Goal: Transaction & Acquisition: Purchase product/service

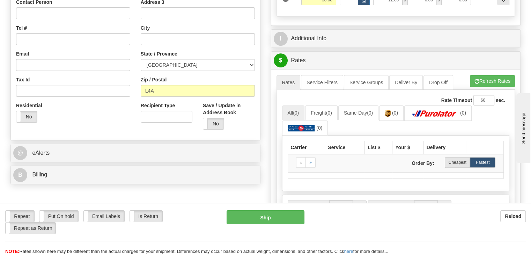
scroll to position [177, 0]
click at [420, 83] on button "Refresh Rates" at bounding box center [492, 81] width 45 height 12
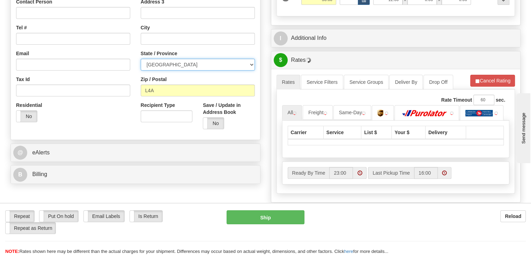
click at [216, 66] on select "[GEOGRAPHIC_DATA] [GEOGRAPHIC_DATA] [GEOGRAPHIC_DATA] [GEOGRAPHIC_DATA] [GEOGRA…" at bounding box center [198, 65] width 114 height 12
select select "ON"
click at [141, 59] on select "[GEOGRAPHIC_DATA] [GEOGRAPHIC_DATA] [GEOGRAPHIC_DATA] [GEOGRAPHIC_DATA] [GEOGRA…" at bounding box center [198, 65] width 114 height 12
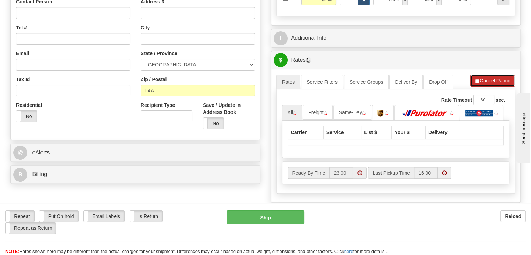
click at [420, 84] on button "Cancel Rating" at bounding box center [492, 81] width 45 height 12
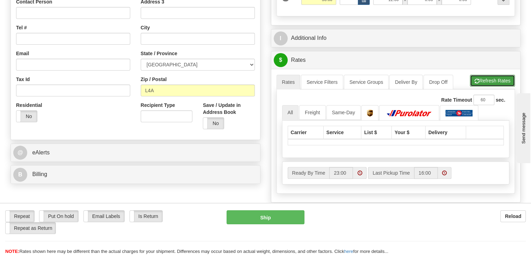
click at [420, 82] on button "Refresh Rates" at bounding box center [492, 81] width 45 height 12
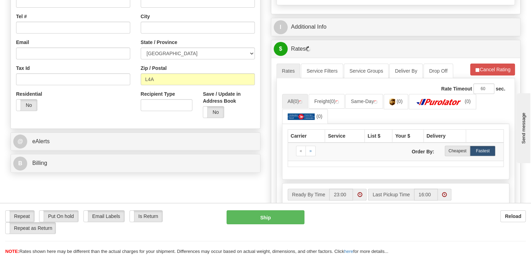
scroll to position [190, 0]
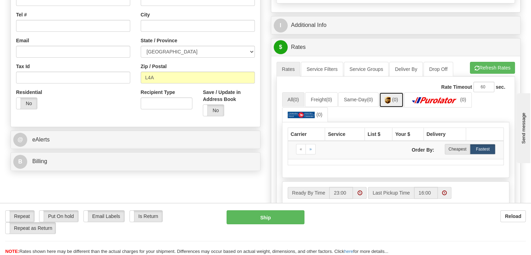
click at [391, 99] on img at bounding box center [388, 100] width 6 height 7
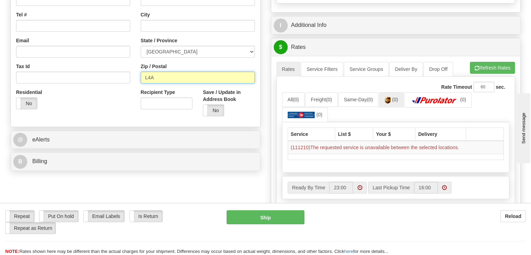
click at [184, 77] on input "L4A" at bounding box center [198, 78] width 114 height 12
type input "N6A2B4"
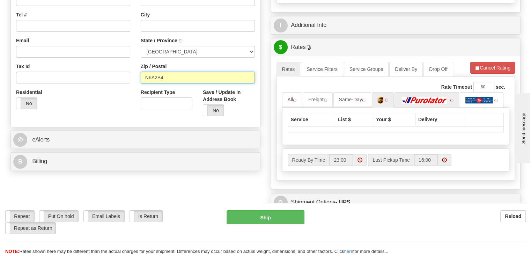
type input "[GEOGRAPHIC_DATA]"
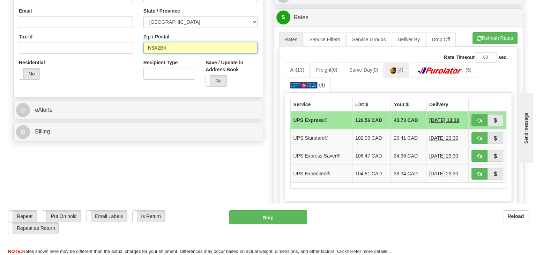
scroll to position [224, 0]
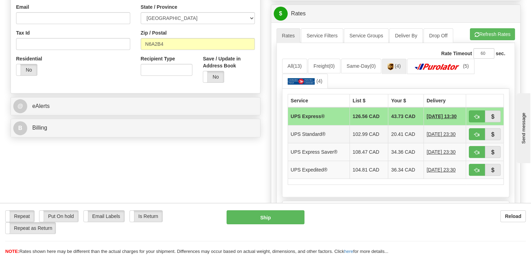
click at [400, 132] on td "20.41 CAD" at bounding box center [405, 134] width 35 height 18
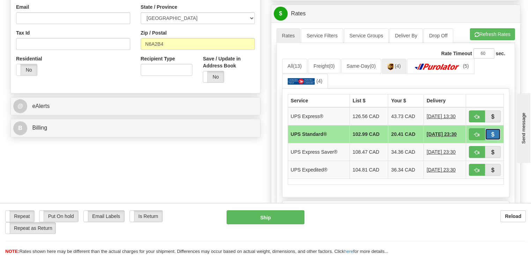
click at [420, 133] on span "button" at bounding box center [492, 134] width 5 height 5
